Goal: Task Accomplishment & Management: Use online tool/utility

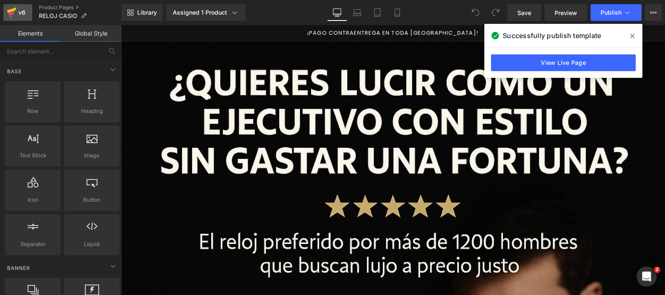
click at [20, 13] on div "v6" at bounding box center [22, 12] width 10 height 11
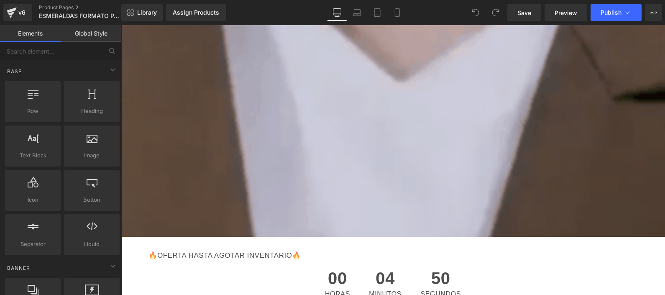
scroll to position [4131, 0]
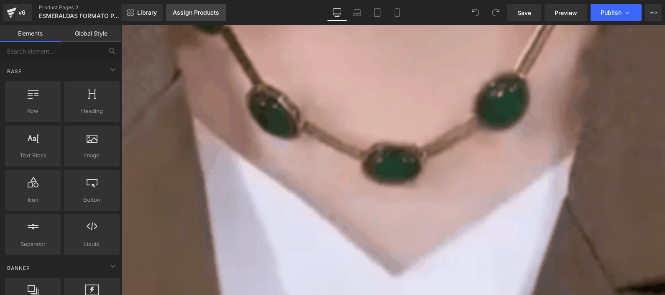
click at [208, 16] on link "Assign Products" at bounding box center [196, 12] width 60 height 17
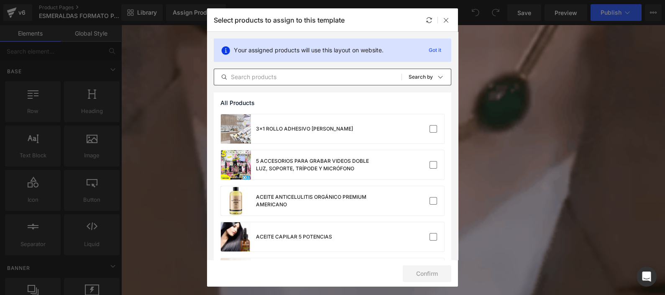
click at [291, 77] on input "text" at bounding box center [307, 77] width 187 height 10
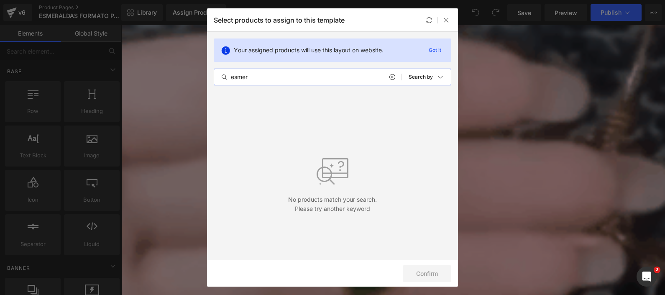
scroll to position [0, 0]
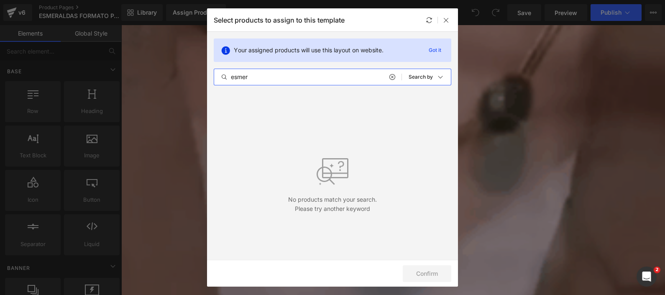
click at [290, 76] on input "esmer" at bounding box center [307, 77] width 187 height 10
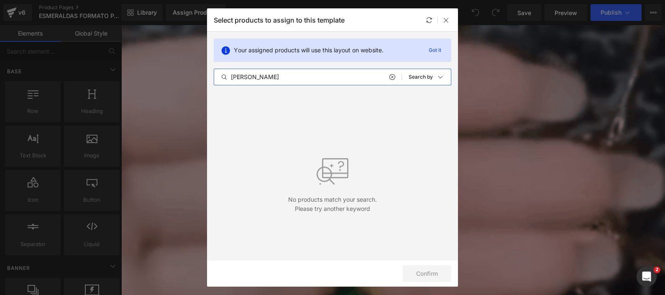
click at [290, 77] on input "[PERSON_NAME]" at bounding box center [307, 77] width 187 height 10
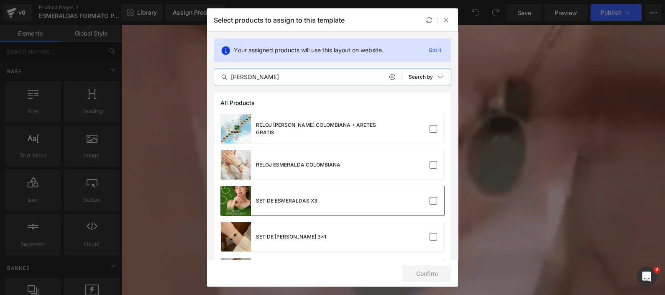
type input "[PERSON_NAME]"
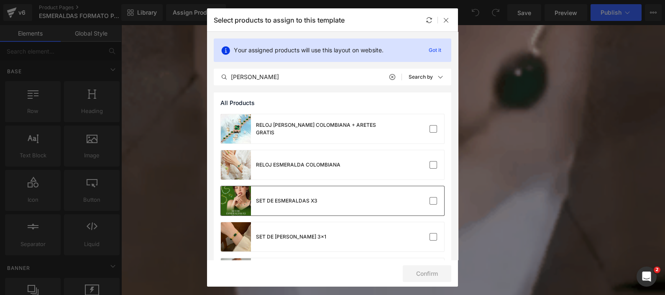
click at [436, 205] on div "SET DE ESMERALDAS X3" at bounding box center [332, 200] width 223 height 29
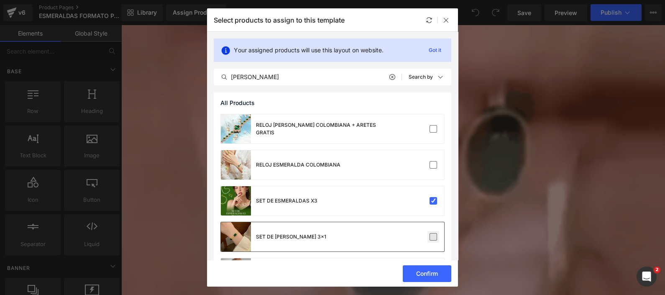
click at [430, 237] on label at bounding box center [434, 237] width 8 height 8
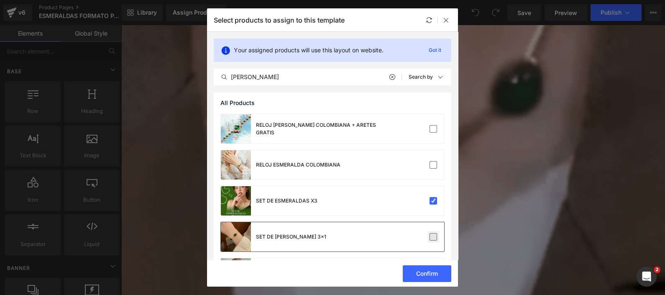
click at [433, 237] on input "checkbox" at bounding box center [433, 237] width 0 height 0
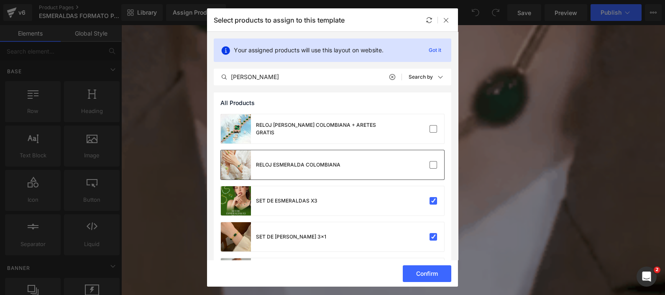
scroll to position [40, 0]
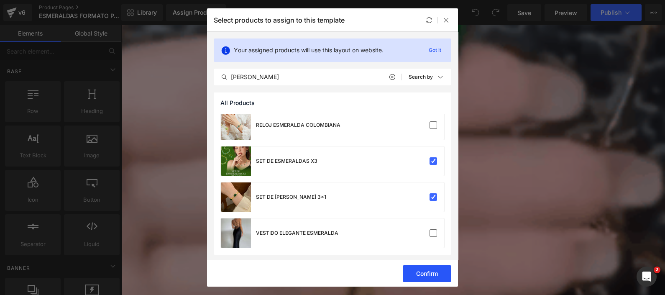
click at [437, 271] on button "Confirm" at bounding box center [427, 273] width 49 height 17
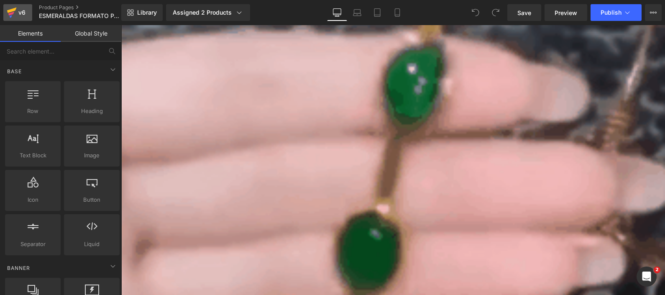
click at [15, 10] on icon at bounding box center [12, 12] width 10 height 21
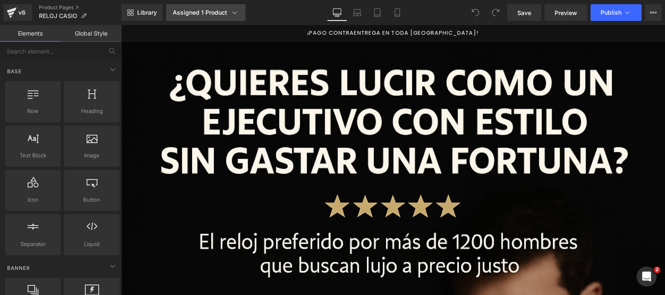
click at [227, 10] on div "Assigned 1 Product" at bounding box center [206, 12] width 66 height 8
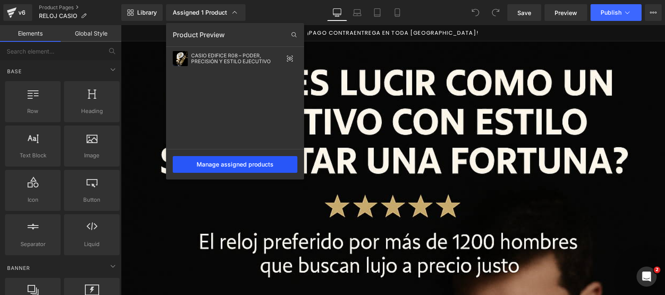
click at [230, 161] on div "Manage assigned products" at bounding box center [235, 164] width 125 height 17
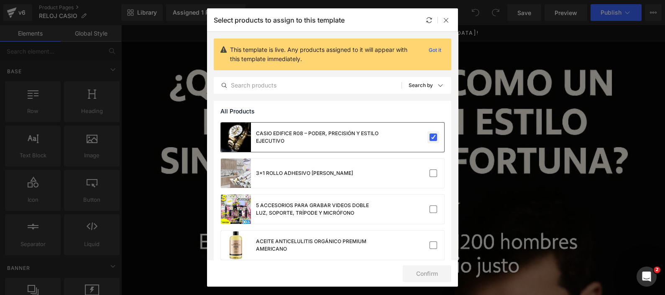
click at [431, 137] on label at bounding box center [434, 137] width 8 height 8
click at [433, 137] on input "checkbox" at bounding box center [433, 137] width 0 height 0
click at [418, 268] on button "Confirm" at bounding box center [427, 273] width 49 height 17
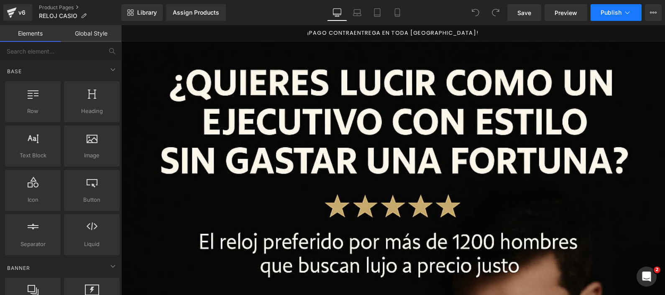
click at [618, 13] on span "Publish" at bounding box center [611, 12] width 21 height 7
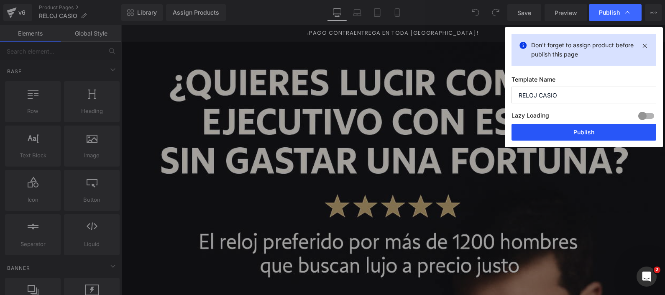
click at [550, 132] on button "Publish" at bounding box center [584, 132] width 145 height 17
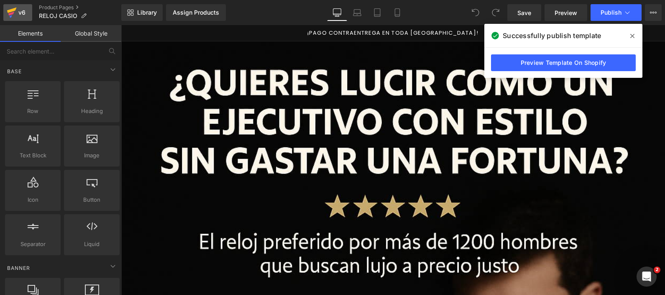
click at [21, 9] on div "v6" at bounding box center [22, 12] width 10 height 11
